Goal: Information Seeking & Learning: Compare options

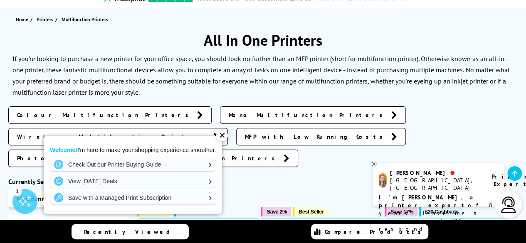
scroll to position [125, 0]
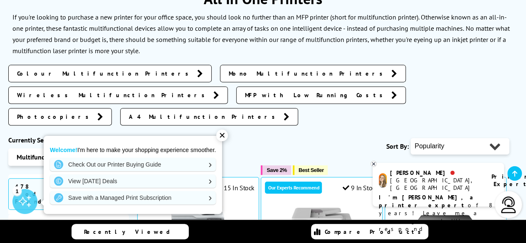
click at [129, 113] on span "A4 Multifunction Printers" at bounding box center [204, 117] width 151 height 8
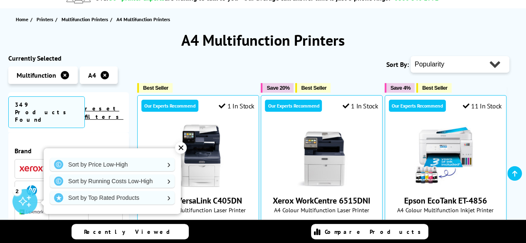
scroll to position [125, 0]
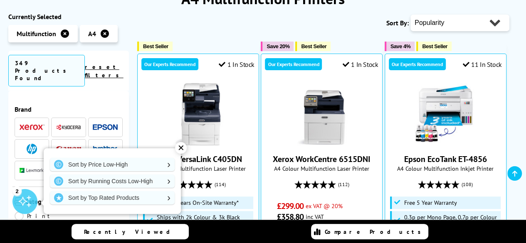
click at [113, 63] on link "reset filters" at bounding box center [104, 71] width 39 height 16
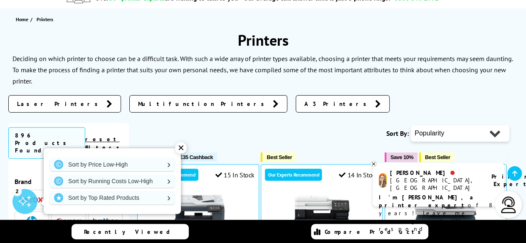
scroll to position [125, 0]
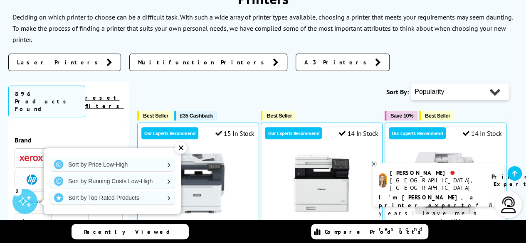
click at [138, 61] on span "Multifunction Printers" at bounding box center [203, 62] width 131 height 8
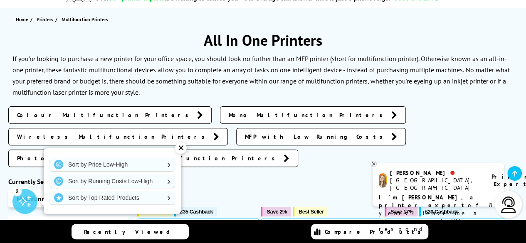
scroll to position [125, 0]
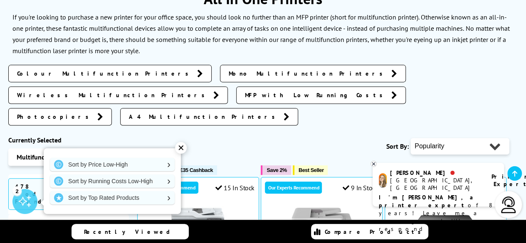
click at [68, 76] on span "Colour Multifunction Printers" at bounding box center [105, 73] width 176 height 8
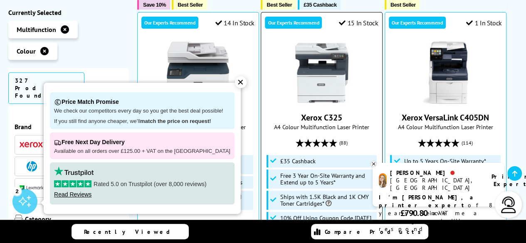
scroll to position [208, 0]
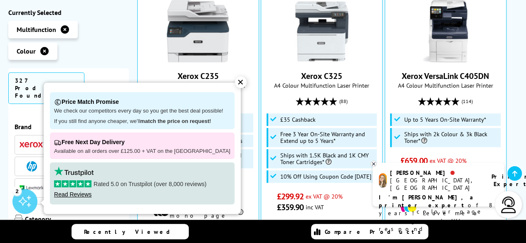
click at [235, 83] on div "✕" at bounding box center [241, 83] width 12 height 12
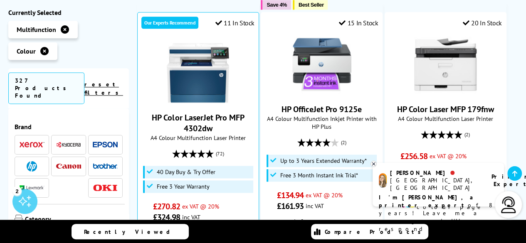
scroll to position [499, 0]
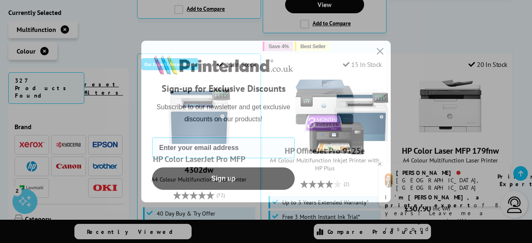
click at [377, 50] on circle "Close dialog" at bounding box center [380, 51] width 14 height 14
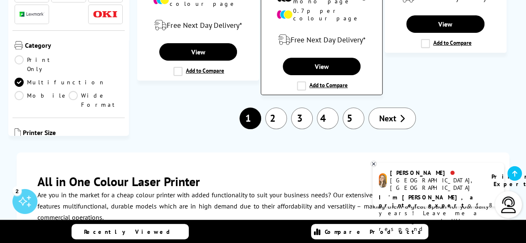
scroll to position [1455, 0]
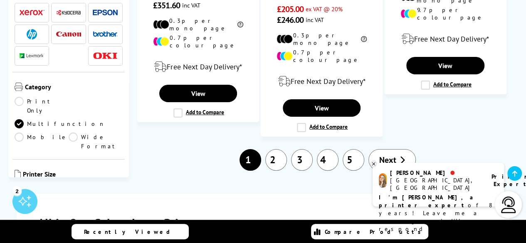
click at [276, 149] on link "2" at bounding box center [276, 160] width 22 height 22
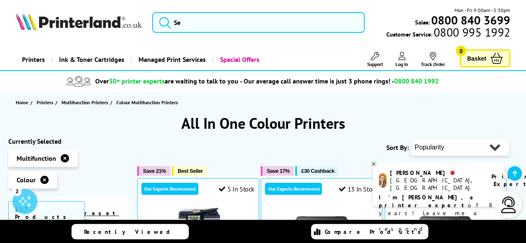
scroll to position [125, 0]
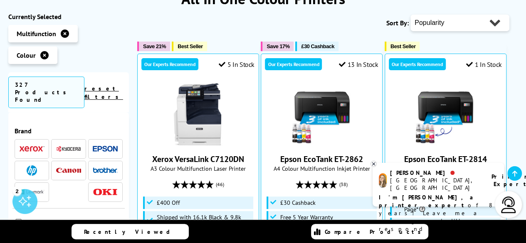
click at [495, 21] on select "Popularity Rating Price - Low to High Price - High to Low Running Costs - Low t…" at bounding box center [459, 23] width 99 height 17
select select "Price Ascending"
click at [410, 15] on select "Popularity Rating Price - Low to High Price - High to Low Running Costs - Low t…" at bounding box center [459, 23] width 99 height 17
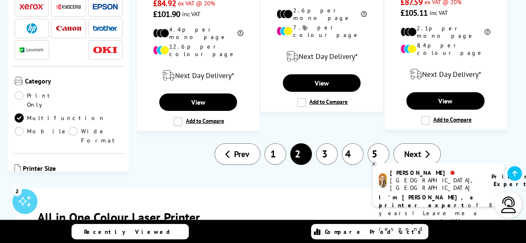
scroll to position [1330, 0]
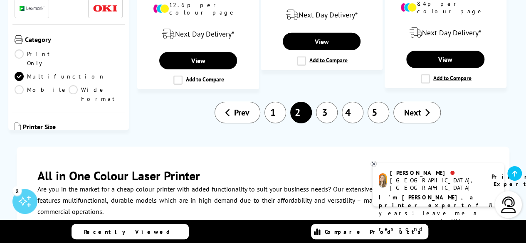
click at [271, 102] on link "1" at bounding box center [275, 113] width 22 height 22
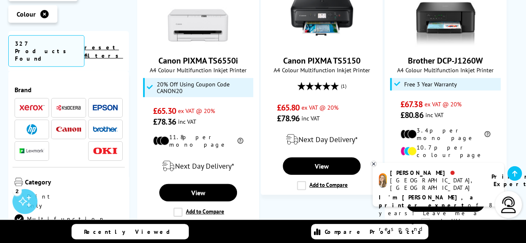
scroll to position [1247, 0]
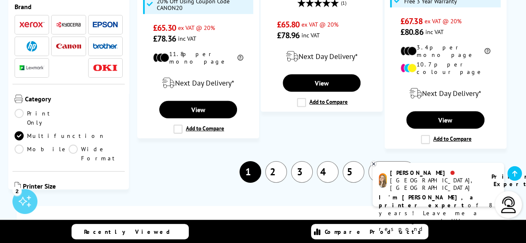
click at [308, 161] on link "3" at bounding box center [302, 172] width 22 height 22
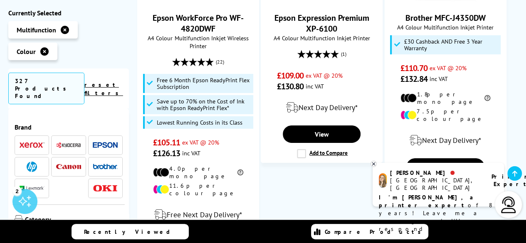
scroll to position [1455, 0]
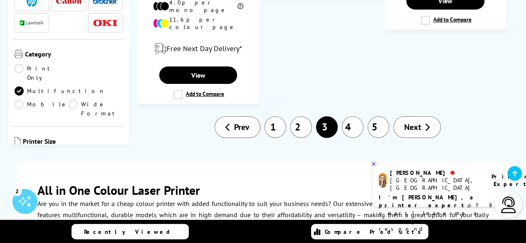
click at [352, 116] on link "4" at bounding box center [353, 127] width 22 height 22
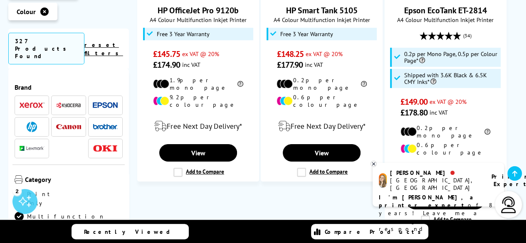
scroll to position [1372, 0]
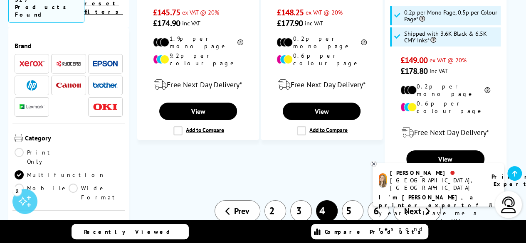
click at [355, 200] on link "5" at bounding box center [353, 211] width 22 height 22
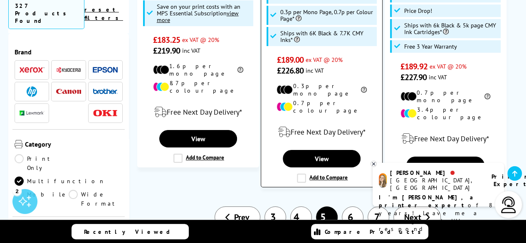
scroll to position [1455, 0]
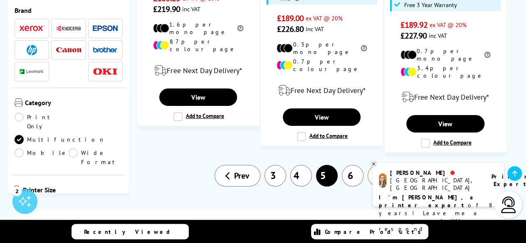
click at [349, 165] on link "6" at bounding box center [353, 176] width 22 height 22
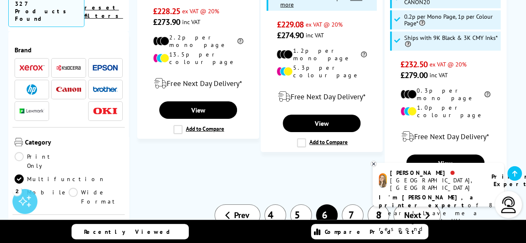
scroll to position [1455, 0]
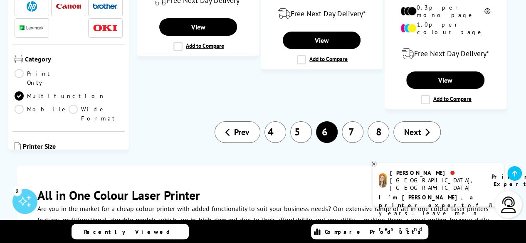
click at [352, 121] on link "7" at bounding box center [353, 132] width 22 height 22
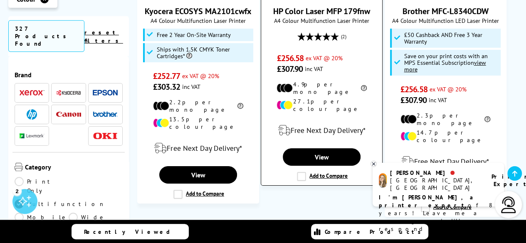
scroll to position [1414, 0]
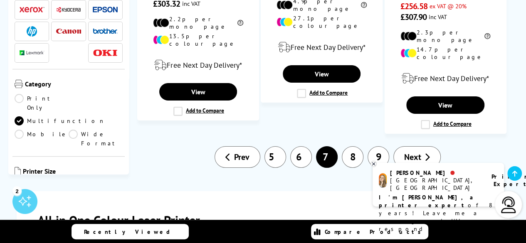
click at [350, 146] on link "8" at bounding box center [353, 157] width 22 height 22
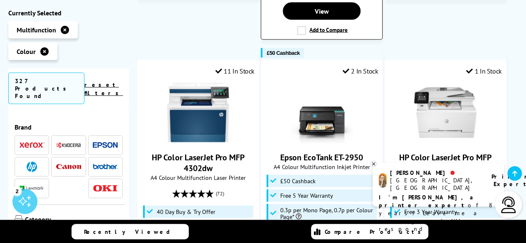
scroll to position [665, 0]
